Goal: Navigation & Orientation: Find specific page/section

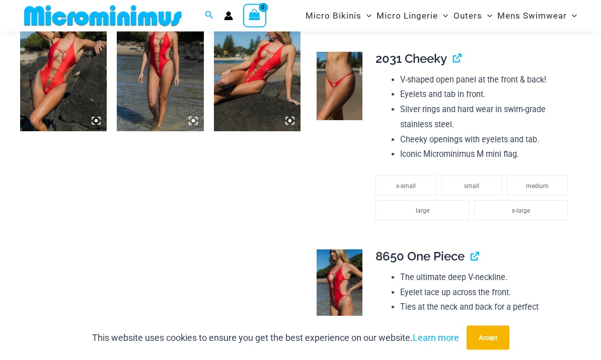
scroll to position [912, 0]
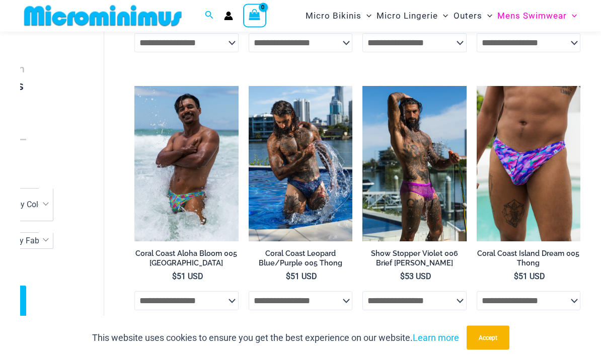
scroll to position [284, 0]
click at [362, 86] on img at bounding box center [362, 86] width 0 height 0
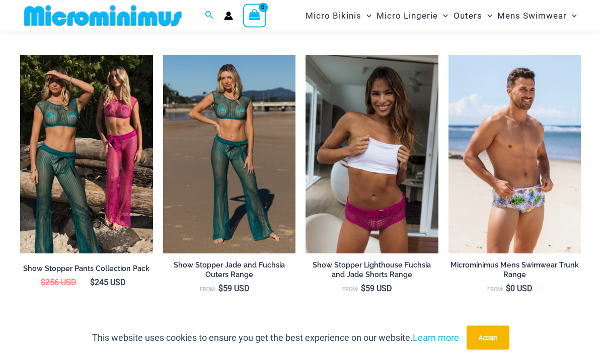
scroll to position [1376, 0]
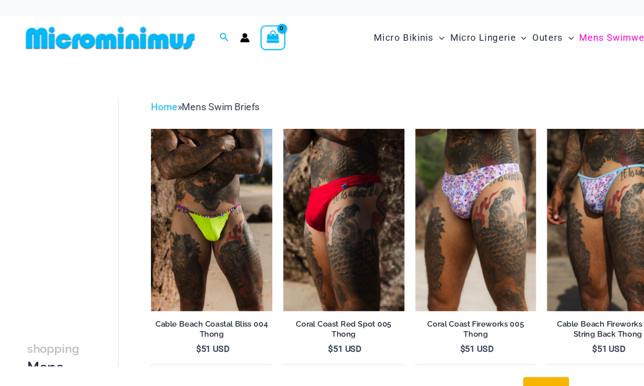
scroll to position [4, 0]
